Goal: Task Accomplishment & Management: Use online tool/utility

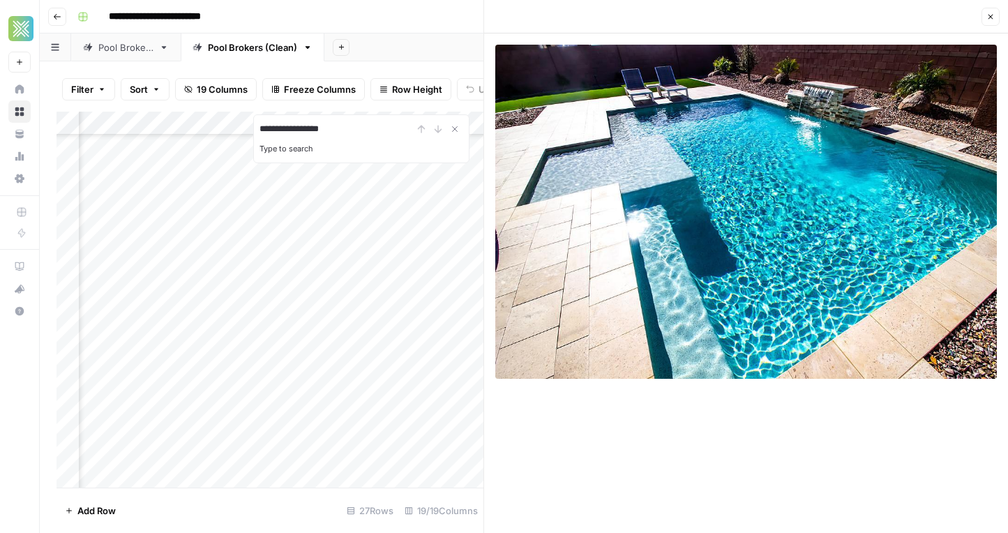
scroll to position [311, 1386]
click at [1000, 9] on header "Close" at bounding box center [746, 16] width 524 height 33
click at [997, 14] on button "Close" at bounding box center [991, 17] width 18 height 18
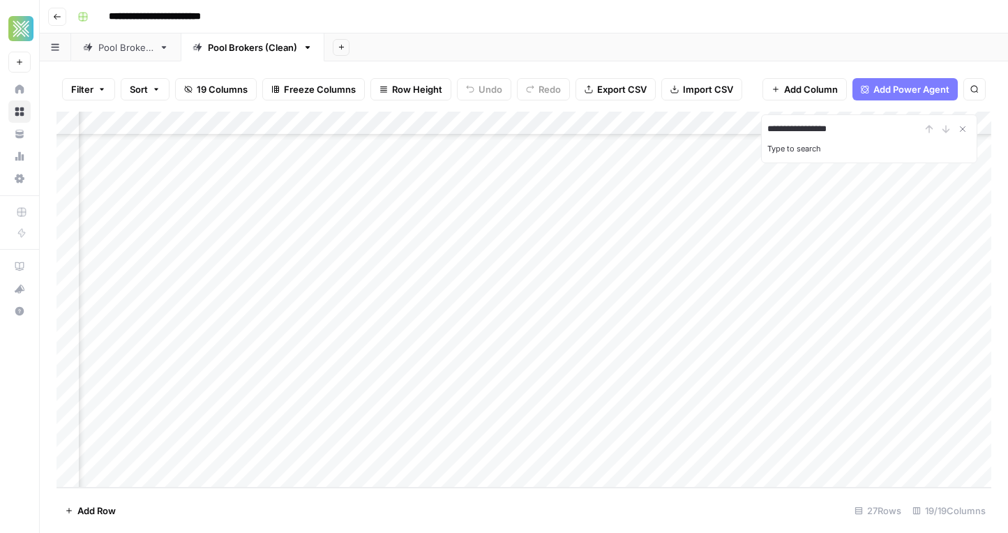
click at [736, 375] on div "Add Column" at bounding box center [524, 300] width 935 height 376
click at [727, 380] on div "Add Column" at bounding box center [524, 300] width 935 height 376
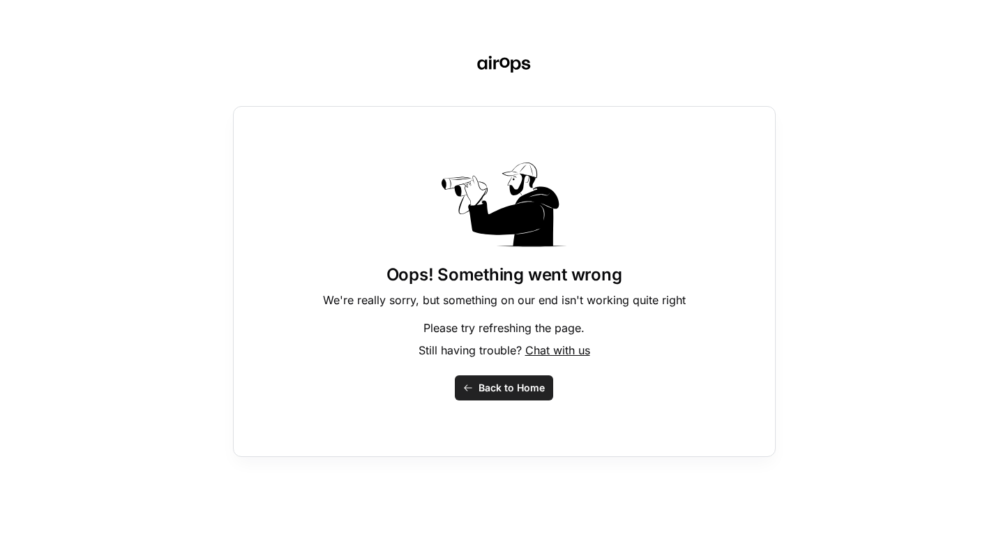
click at [537, 396] on button "Back to Home" at bounding box center [504, 387] width 98 height 25
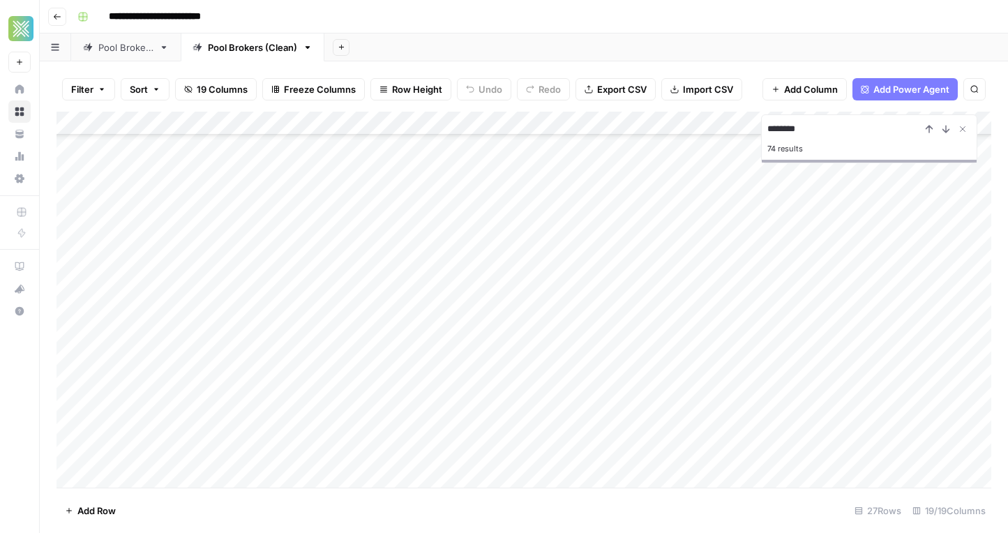
scroll to position [311, 0]
click at [498, 386] on div "Add Column" at bounding box center [524, 300] width 935 height 376
click at [143, 381] on div "Add Column" at bounding box center [524, 300] width 935 height 376
click at [403, 313] on div "Add Column" at bounding box center [524, 300] width 935 height 376
click at [807, 130] on input "********" at bounding box center [845, 129] width 154 height 17
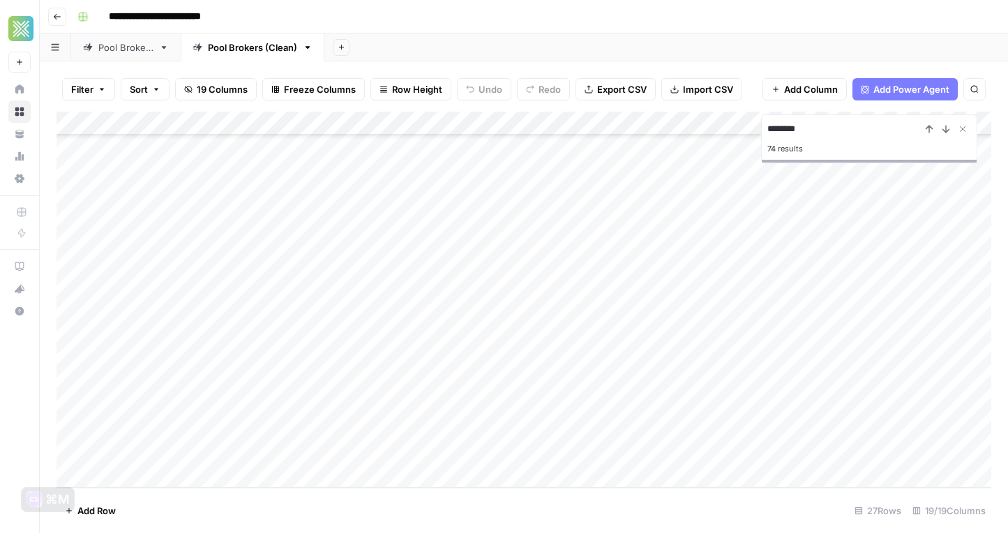
click at [807, 130] on input "********" at bounding box center [845, 129] width 154 height 17
click at [828, 131] on input "**********" at bounding box center [845, 129] width 154 height 17
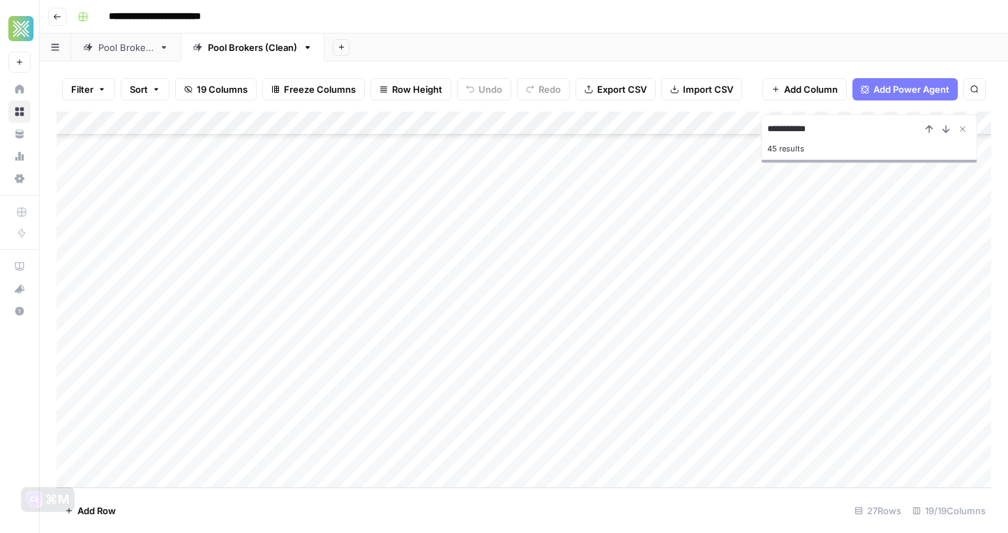
type input "**********"
click at [462, 364] on div "Add Column" at bounding box center [524, 300] width 935 height 376
click at [161, 361] on div "Add Column" at bounding box center [524, 300] width 935 height 376
click at [161, 361] on textarea "**********" at bounding box center [189, 359] width 223 height 20
click at [479, 359] on div "Add Column" at bounding box center [524, 300] width 935 height 376
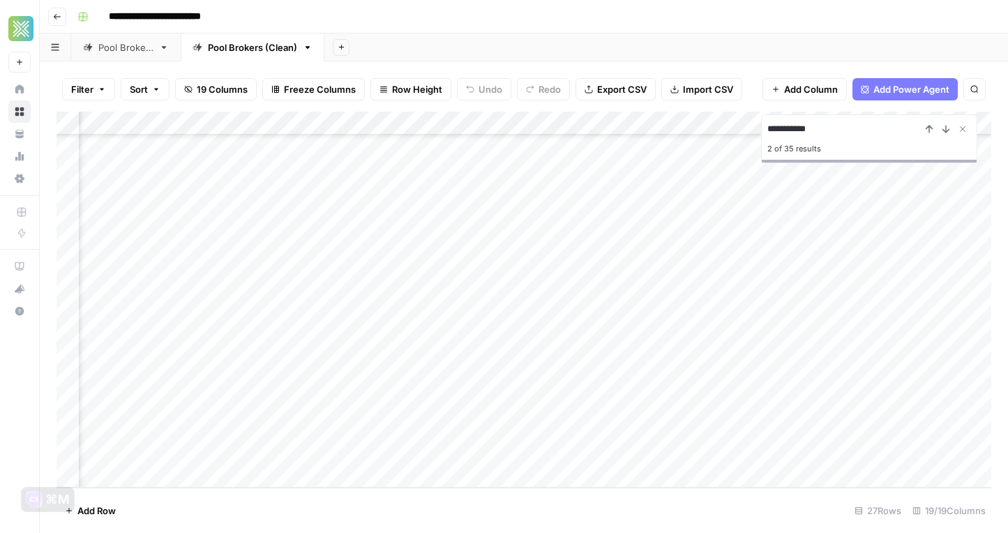
scroll to position [311, 1750]
click at [238, 353] on div "Add Column" at bounding box center [524, 300] width 935 height 376
click at [348, 329] on div "Add Column" at bounding box center [524, 300] width 935 height 376
click at [345, 351] on div "Add Column" at bounding box center [524, 300] width 935 height 376
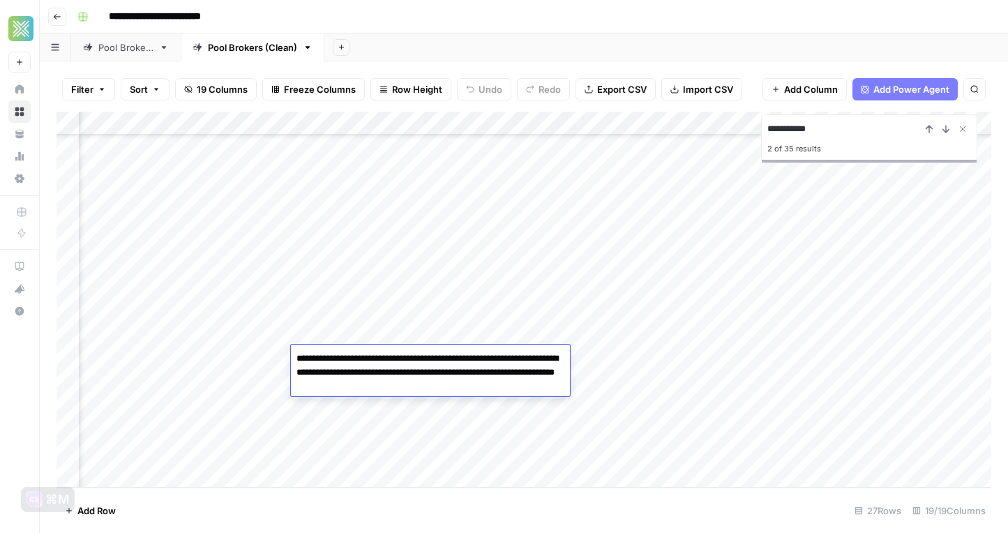
click at [627, 413] on div "Add Column" at bounding box center [524, 300] width 935 height 376
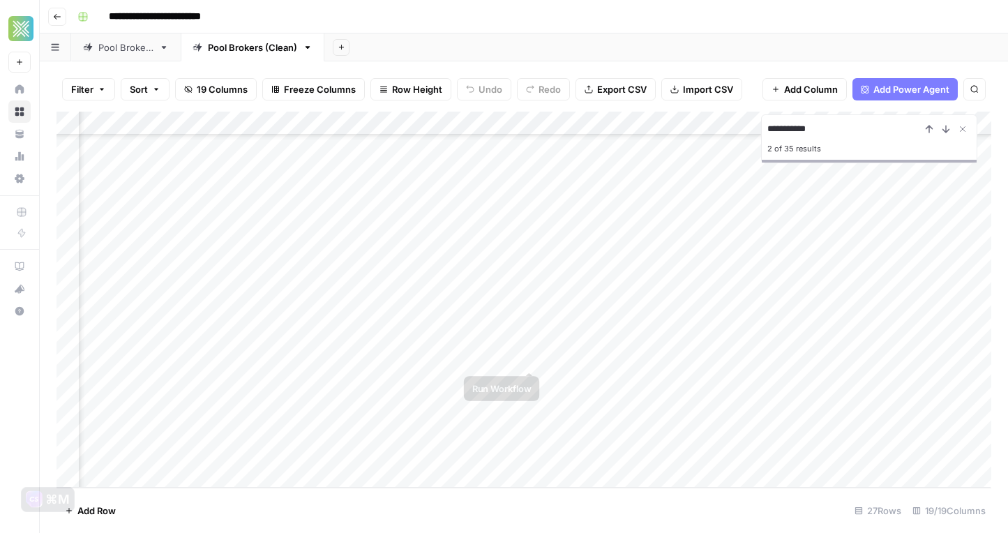
click at [579, 354] on div "Add Column" at bounding box center [524, 300] width 935 height 376
click at [660, 354] on div "Add Column" at bounding box center [524, 300] width 935 height 376
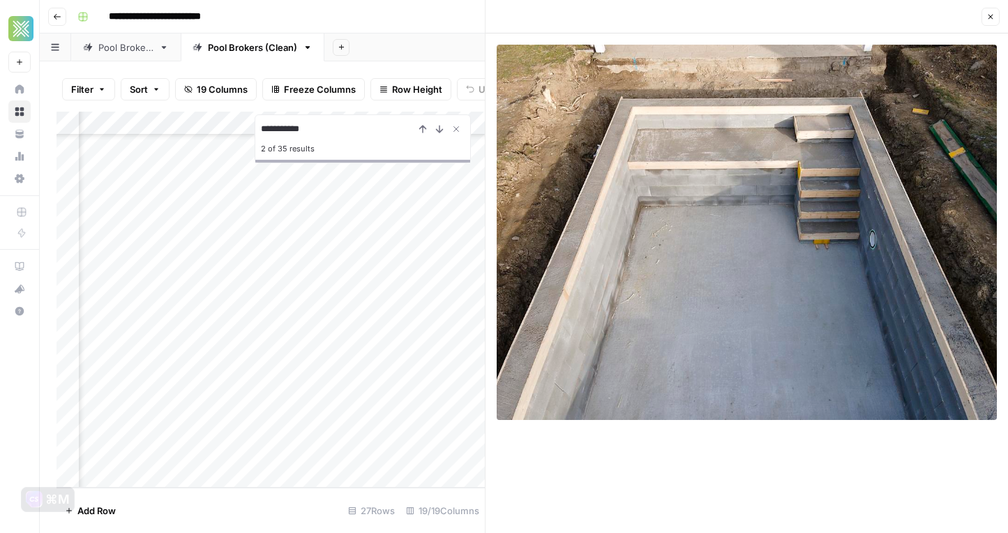
click at [992, 20] on icon "button" at bounding box center [991, 17] width 8 height 8
